Goal: Transaction & Acquisition: Book appointment/travel/reservation

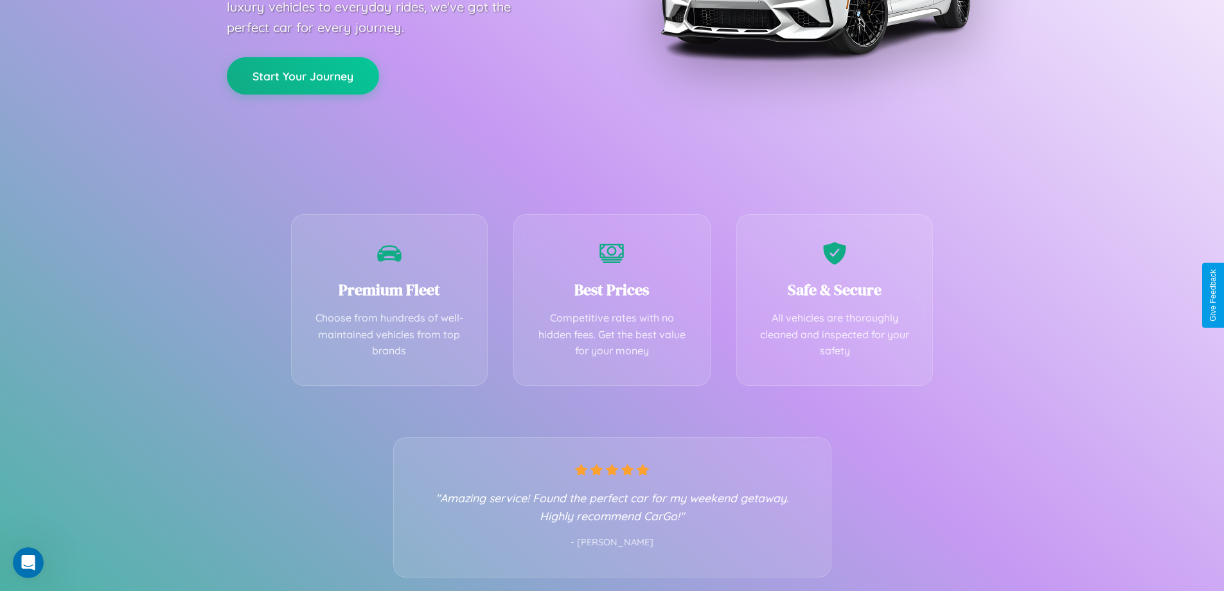
scroll to position [253, 0]
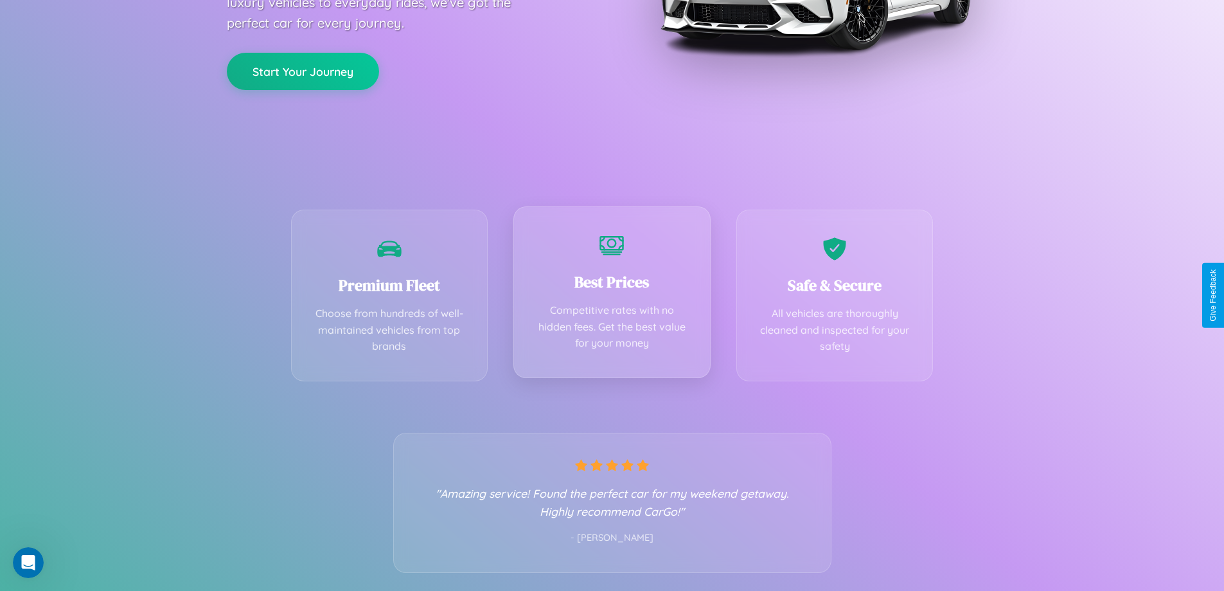
click at [612, 295] on div "Best Prices Competitive rates with no hidden fees. Get the best value for your …" at bounding box center [612, 292] width 197 height 172
click at [303, 70] on button "Start Your Journey" at bounding box center [303, 69] width 152 height 37
click at [303, 69] on button "Start Your Journey" at bounding box center [303, 69] width 152 height 37
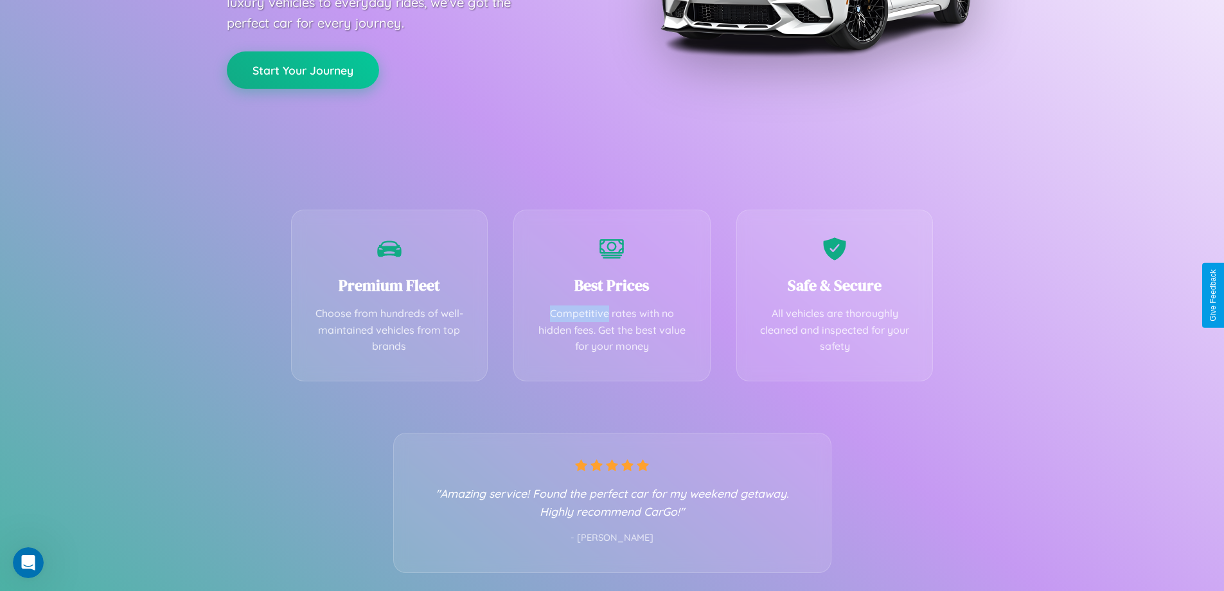
click at [303, 69] on button "Start Your Journey" at bounding box center [303, 69] width 152 height 37
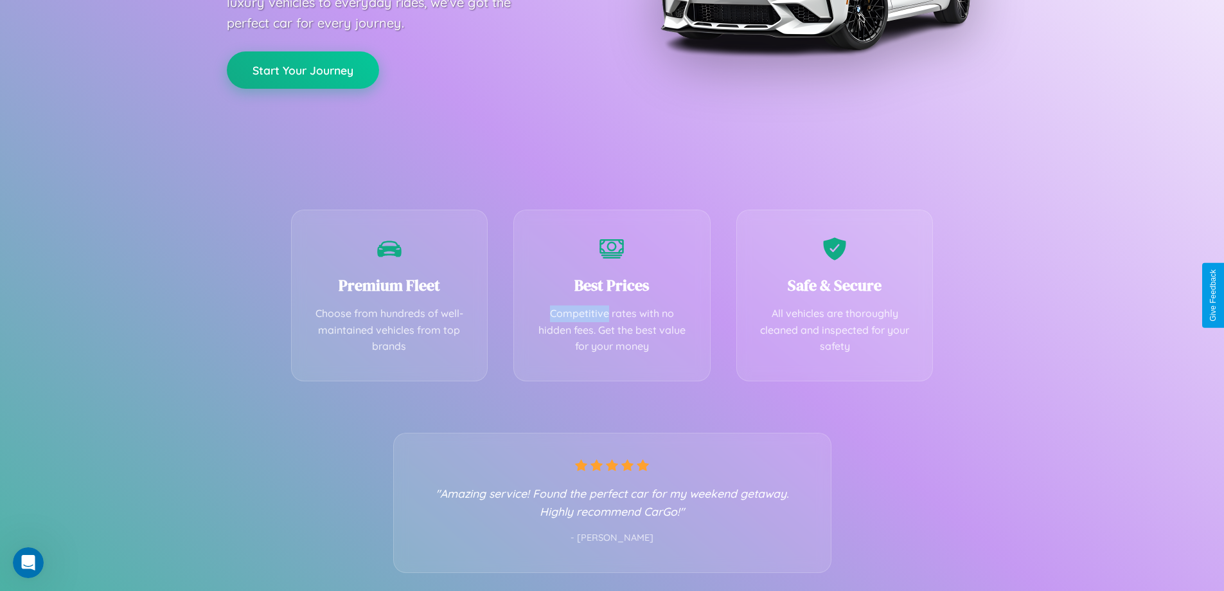
click at [303, 69] on button "Start Your Journey" at bounding box center [303, 69] width 152 height 37
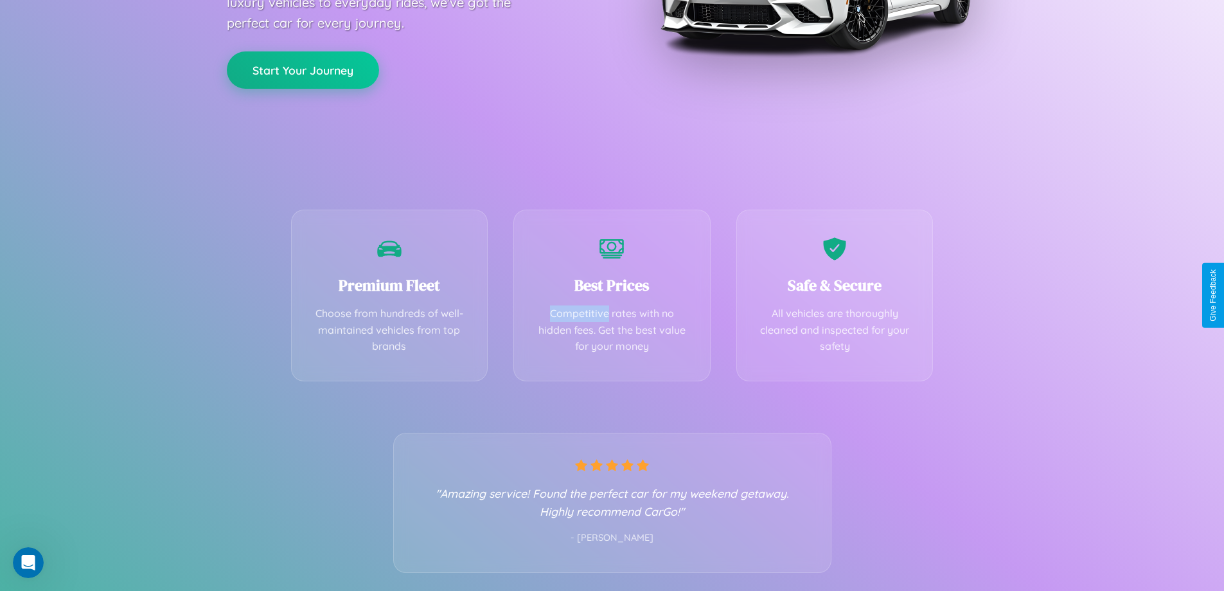
click at [303, 69] on button "Start Your Journey" at bounding box center [303, 69] width 152 height 37
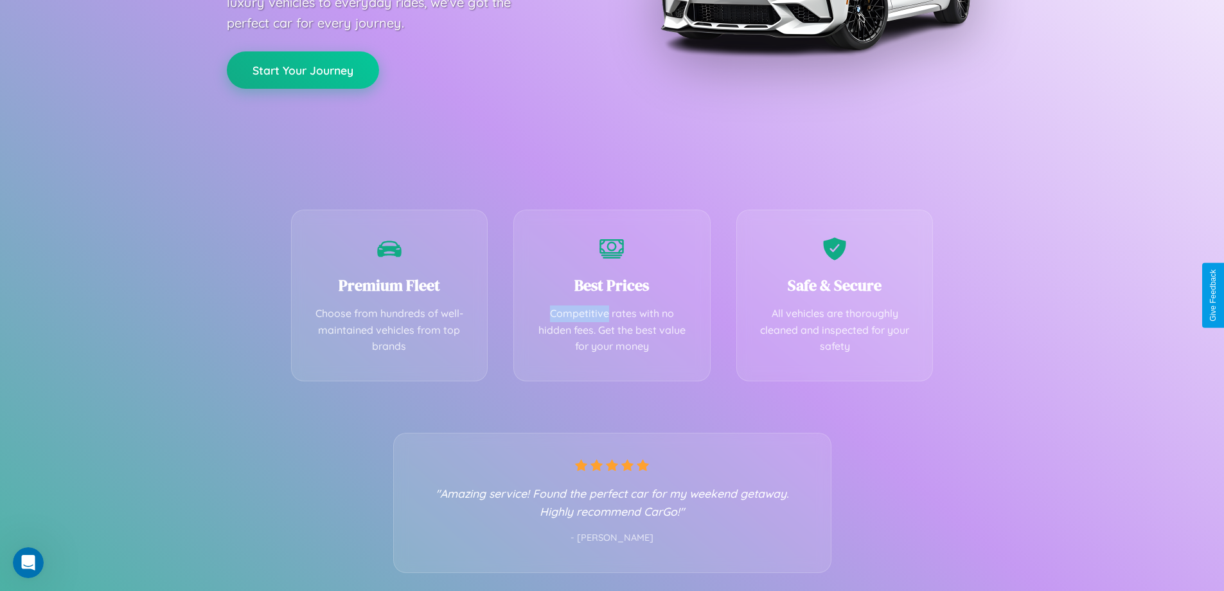
click at [303, 69] on button "Start Your Journey" at bounding box center [303, 69] width 152 height 37
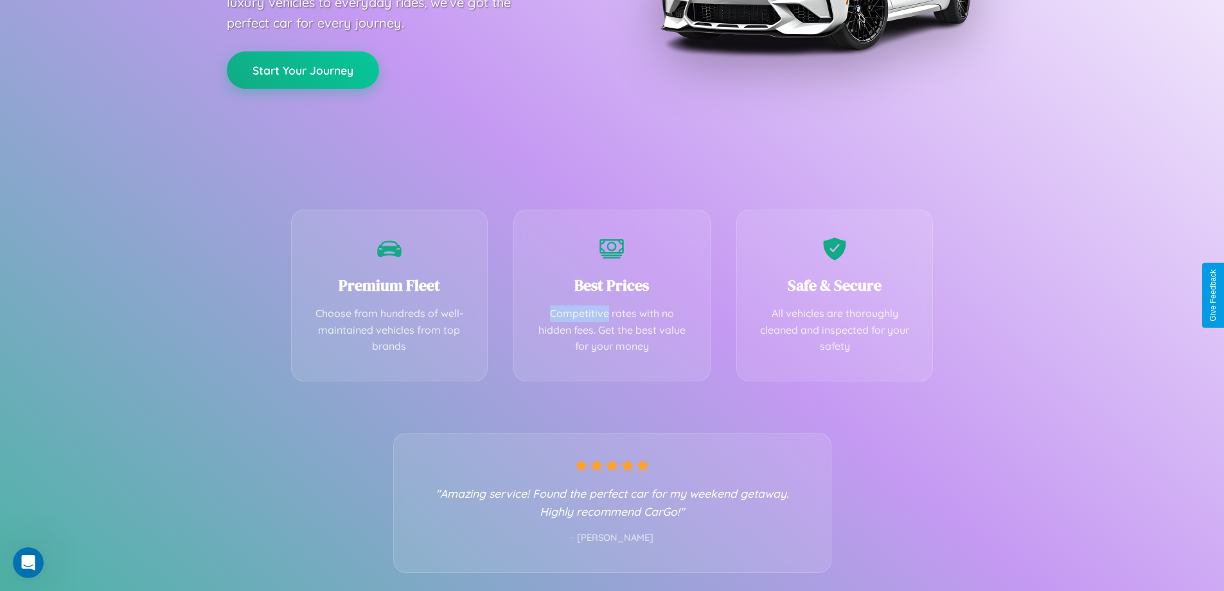
click at [303, 69] on button "Start Your Journey" at bounding box center [303, 69] width 152 height 37
